Goal: Information Seeking & Learning: Learn about a topic

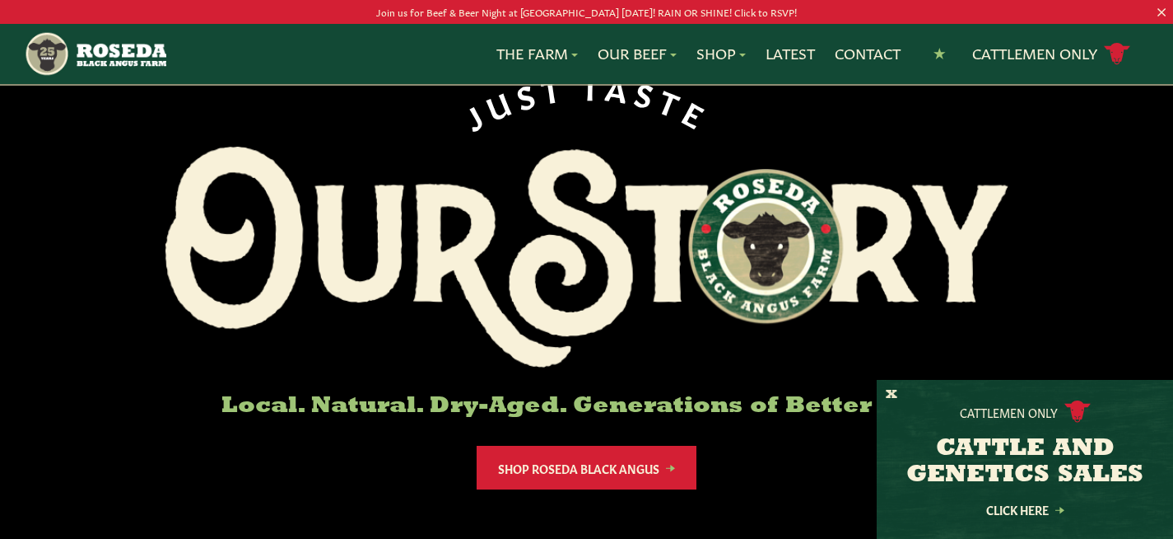
scroll to position [91, 0]
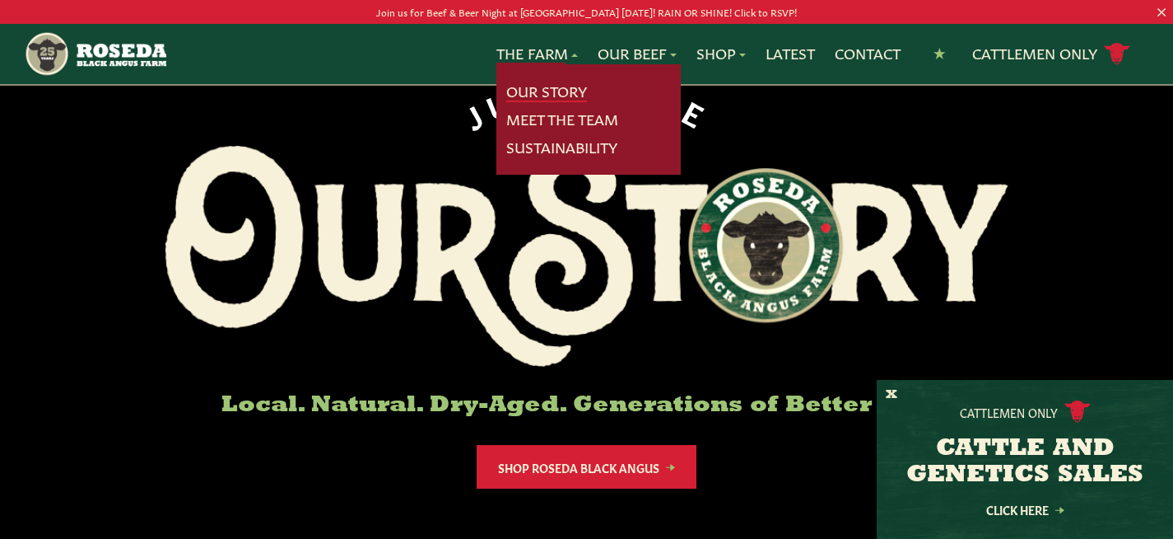
click at [540, 88] on link "Our Story" at bounding box center [546, 91] width 81 height 21
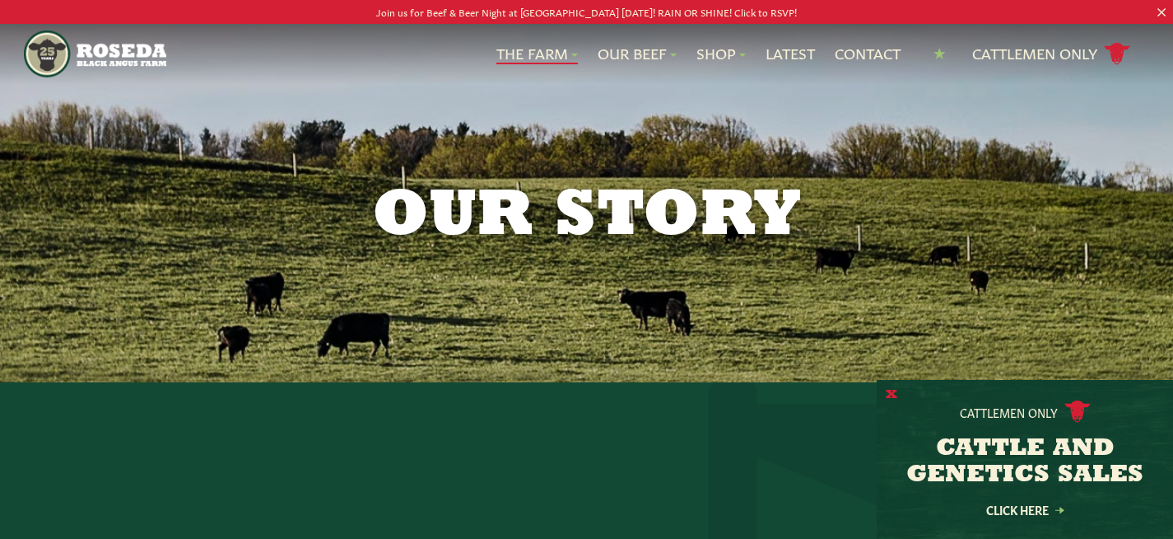
click at [888, 394] on button "X" at bounding box center [892, 394] width 12 height 17
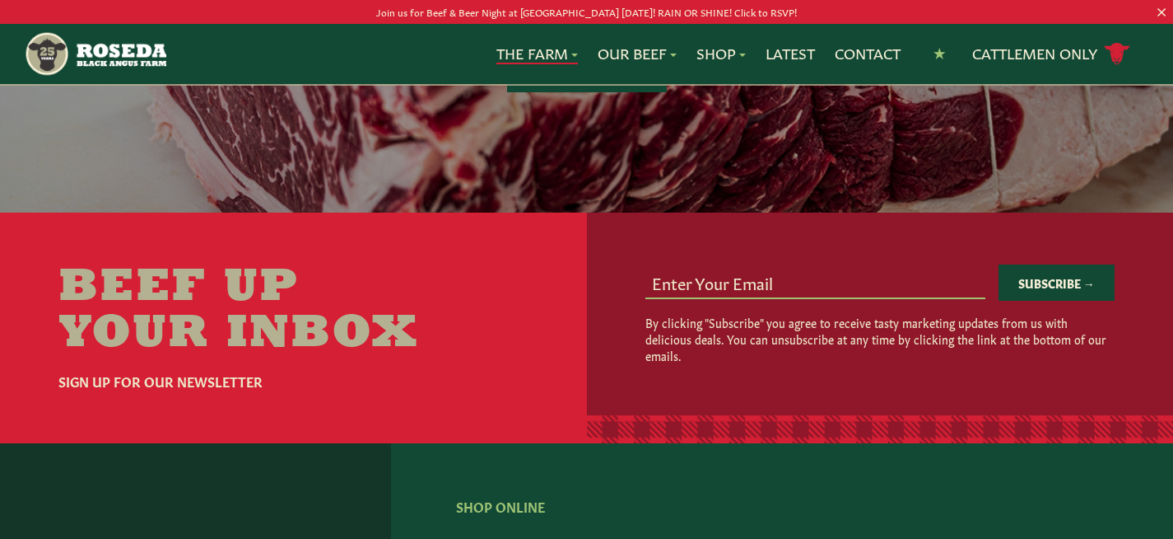
scroll to position [5428, 0]
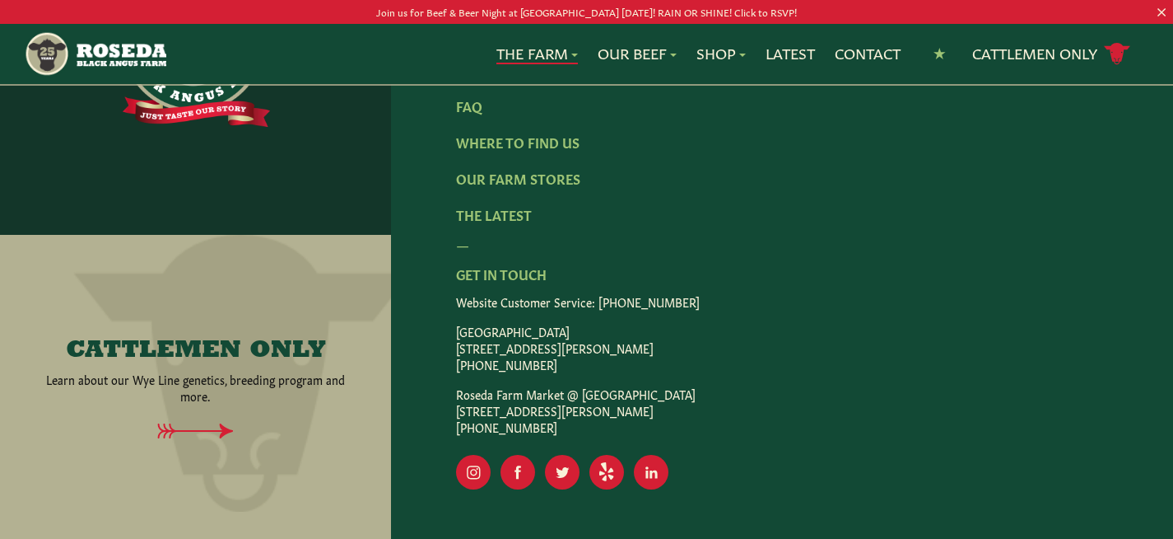
drag, startPoint x: 554, startPoint y: 299, endPoint x: 622, endPoint y: 301, distance: 67.6
click at [622, 323] on p "[GEOGRAPHIC_DATA] [STREET_ADDRESS][PERSON_NAME] [PHONE_NUMBER]" at bounding box center [782, 347] width 652 height 49
copy p "[GEOGRAPHIC_DATA], [GEOGRAPHIC_DATA]"
click at [112, 55] on img "Main Navigation" at bounding box center [95, 53] width 143 height 47
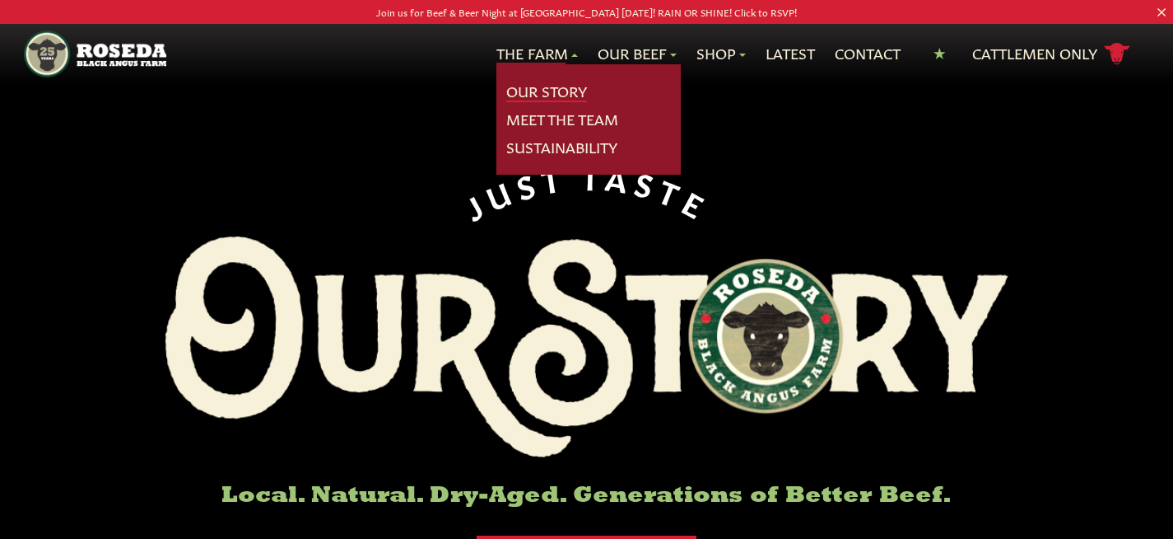
click at [527, 87] on link "Our Story" at bounding box center [546, 91] width 81 height 21
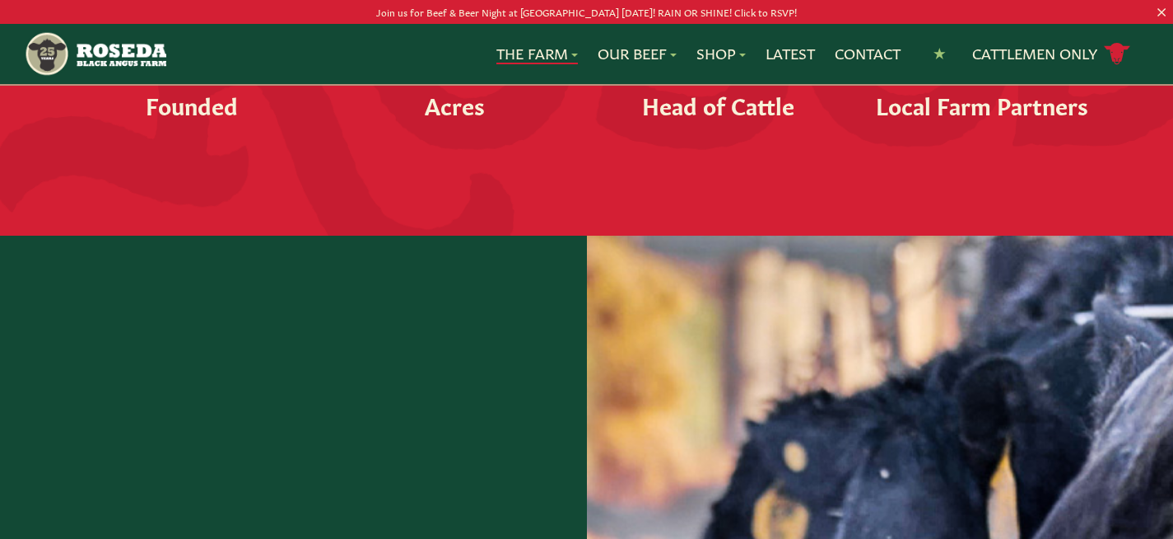
scroll to position [2161, 0]
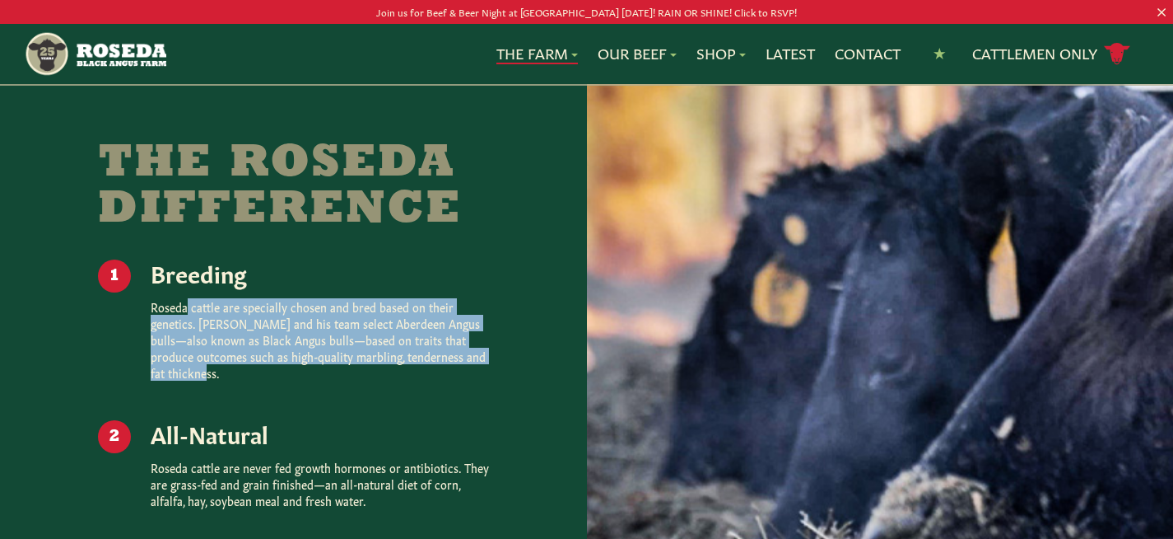
drag, startPoint x: 153, startPoint y: 273, endPoint x: 238, endPoint y: 362, distance: 122.9
click at [238, 362] on ol "Breeding Roseda cattle are specially chosen and bred based on their genetics. […" at bounding box center [293, 475] width 391 height 432
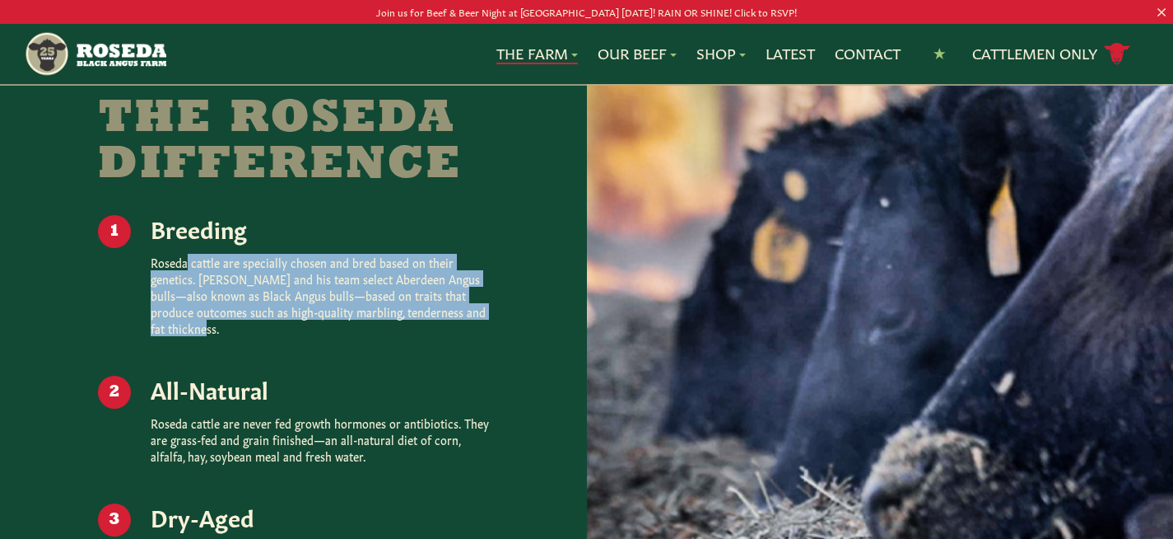
scroll to position [2243, 0]
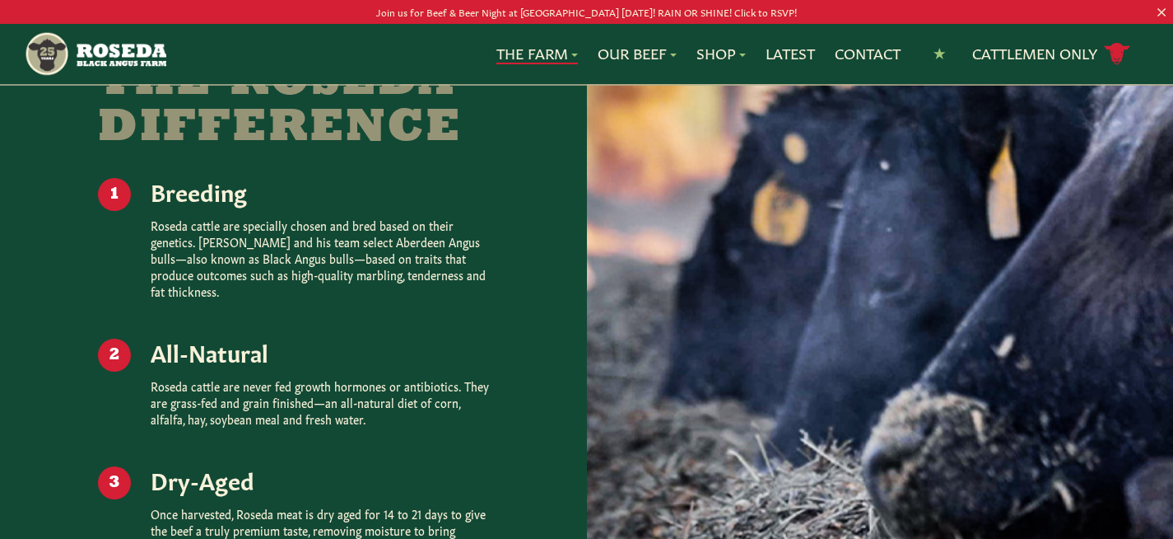
click at [196, 377] on p "Roseda cattle are never fed growth hormones or antibiotics. They are grass-fed …" at bounding box center [320, 401] width 338 height 49
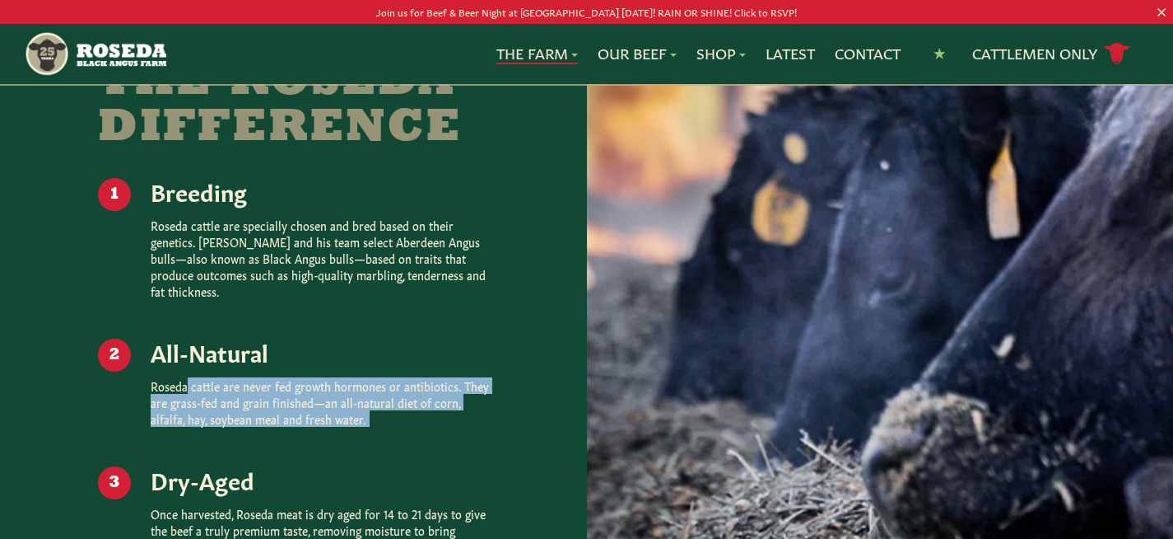
click at [196, 377] on p "Roseda cattle are never fed growth hormones or antibiotics. They are grass-fed …" at bounding box center [320, 401] width 338 height 49
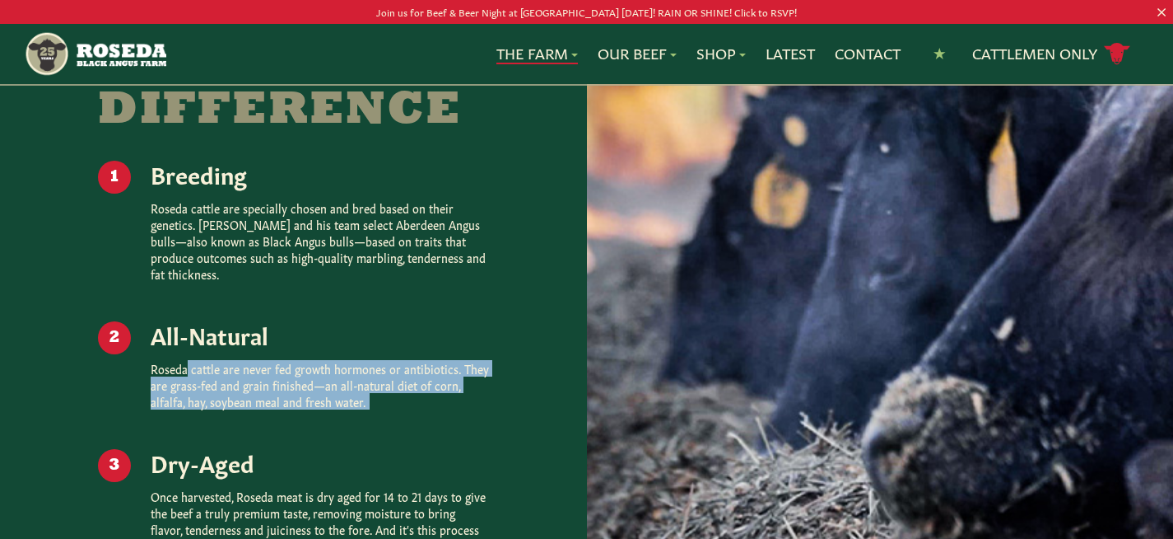
scroll to position [2271, 0]
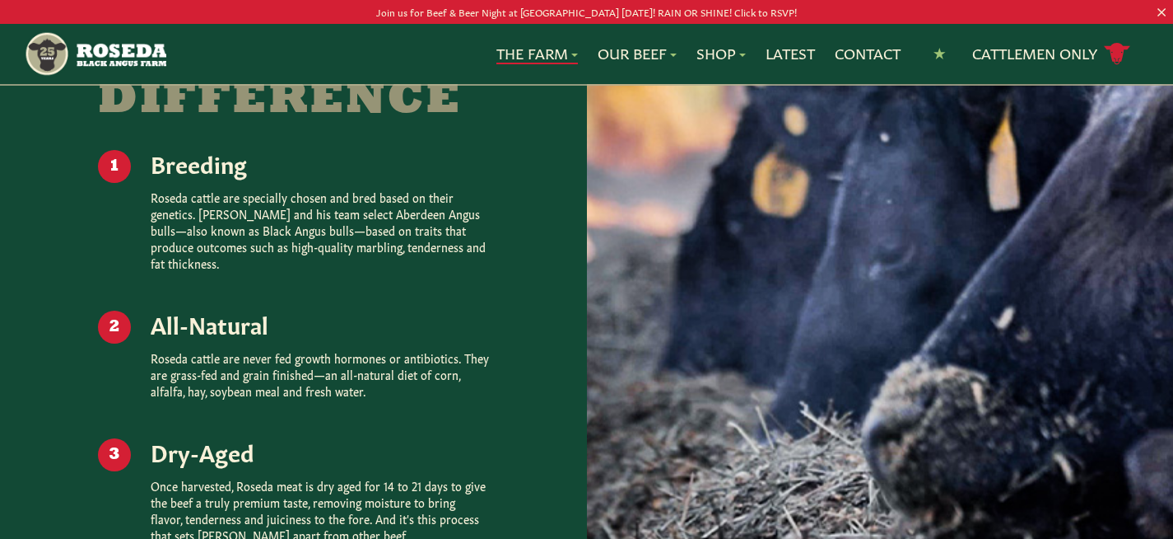
click at [176, 206] on p "Roseda cattle are specially chosen and bred based on their genetics. [PERSON_NA…" at bounding box center [320, 230] width 338 height 82
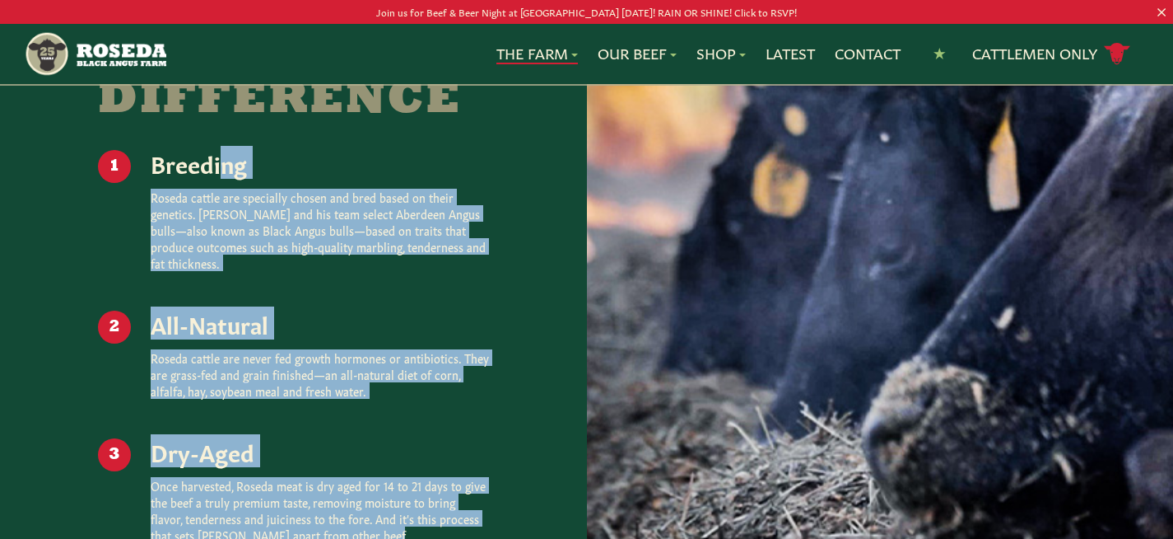
drag, startPoint x: 143, startPoint y: 128, endPoint x: 326, endPoint y: 506, distance: 419.8
click at [326, 506] on ol "Breeding Roseda cattle are specially chosen and bred based on their genetics. […" at bounding box center [293, 366] width 391 height 432
copy ol "Breeding Roseda cattle are specially chosen and bred based on their genetics. […"
